Goal: Check status

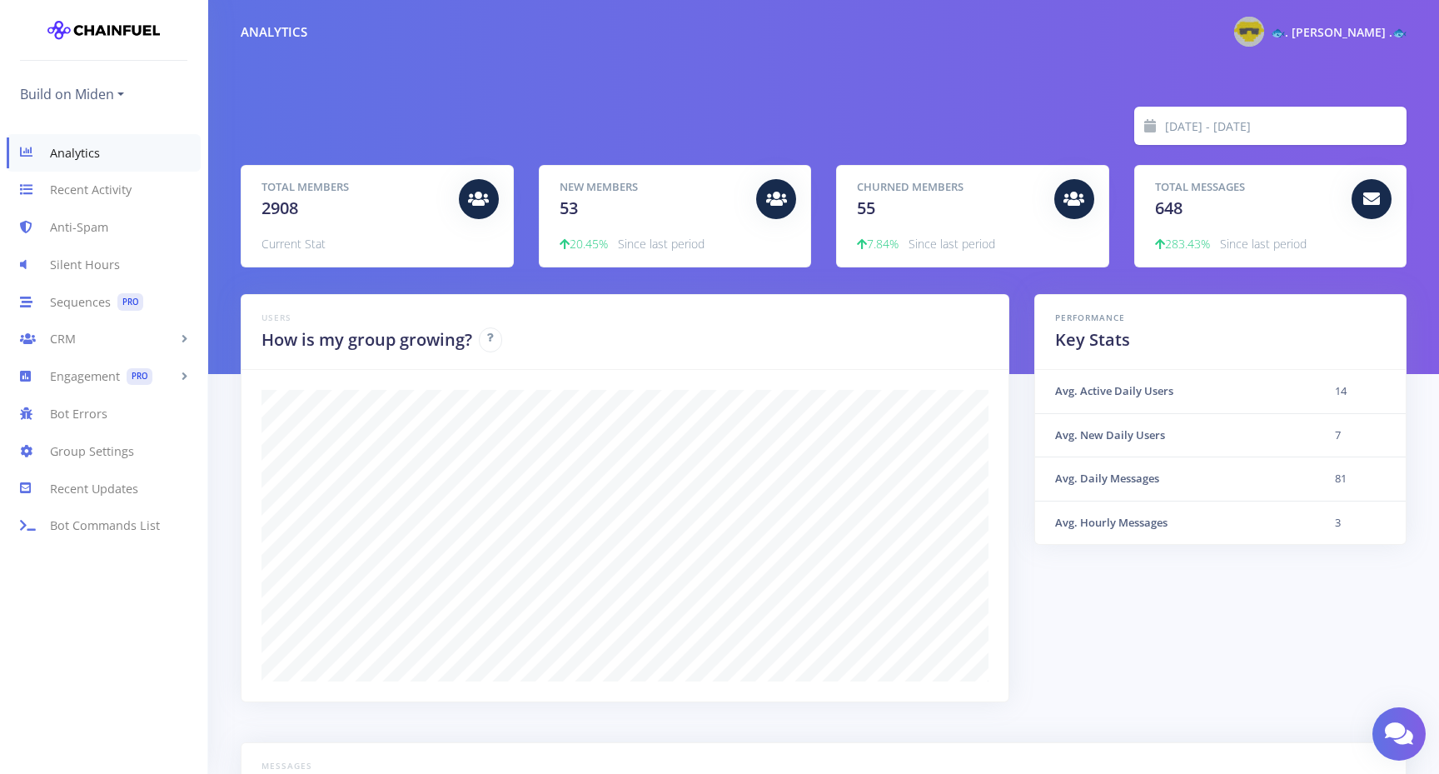
scroll to position [291, 1124]
click at [107, 158] on link "Analytics" at bounding box center [104, 152] width 194 height 37
click at [1207, 130] on input "2025-09-08 - 2025-09-15" at bounding box center [1286, 126] width 242 height 38
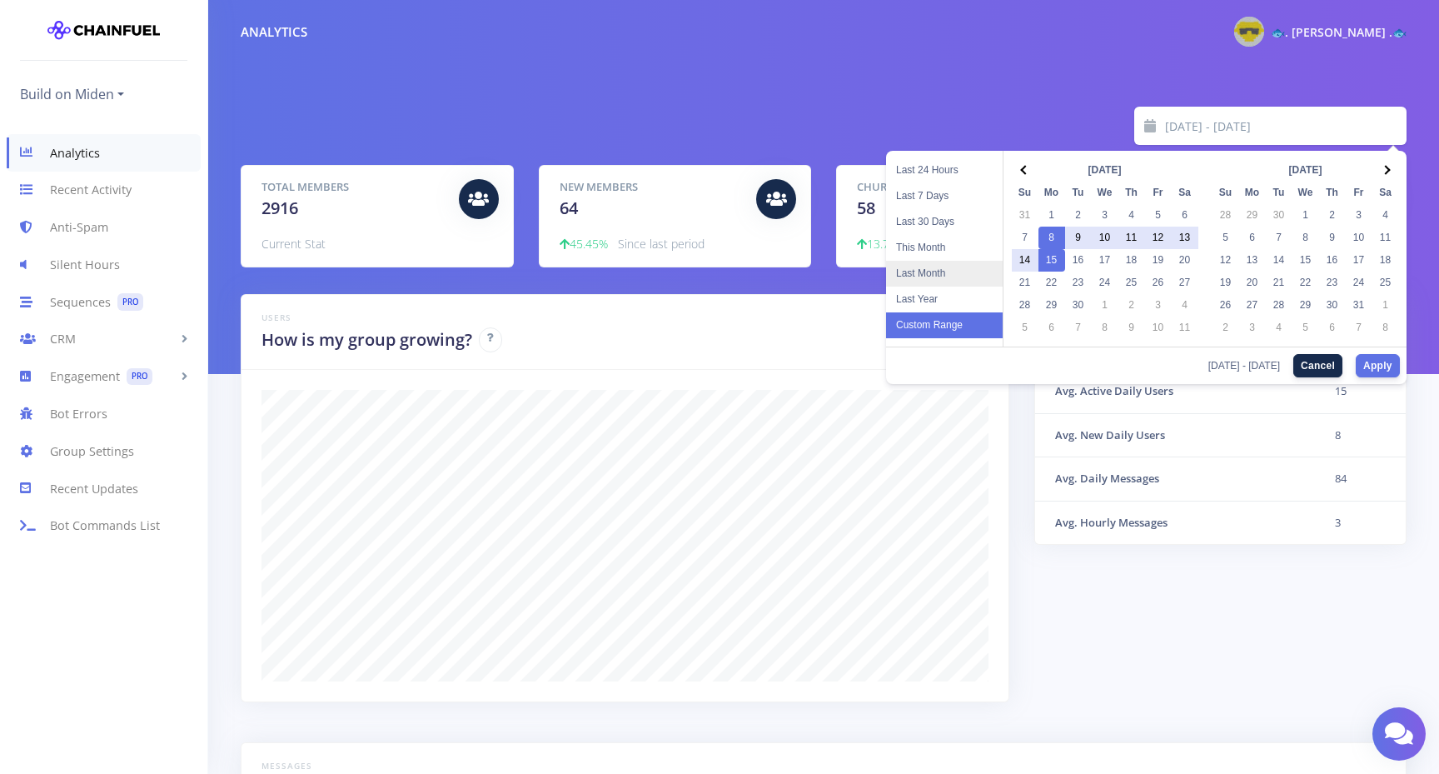
click at [953, 268] on li "Last Month" at bounding box center [944, 274] width 117 height 26
type input "[DATE] - [DATE]"
